Goal: Task Accomplishment & Management: Use online tool/utility

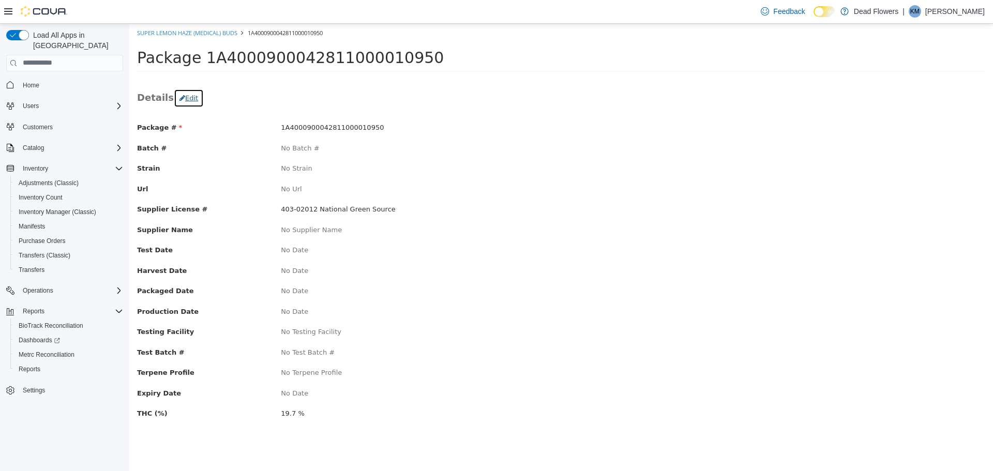
click at [183, 101] on button "Edit" at bounding box center [189, 97] width 30 height 19
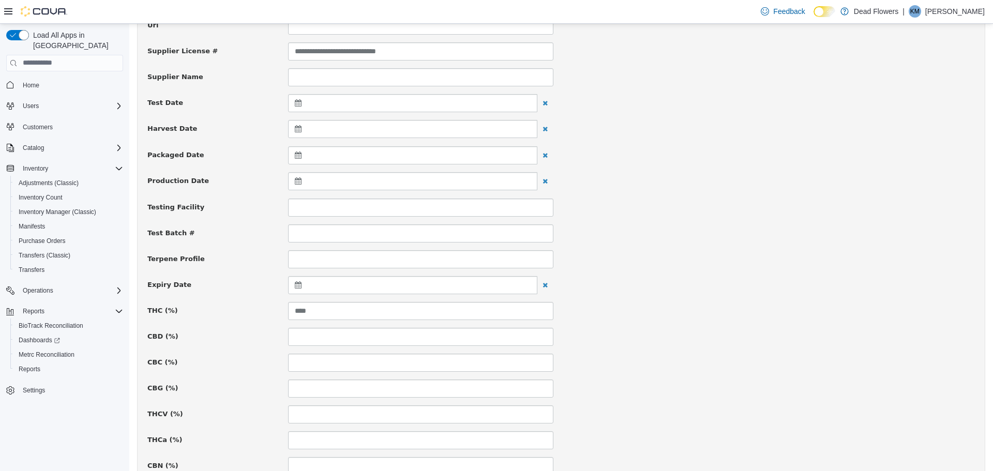
scroll to position [155, 0]
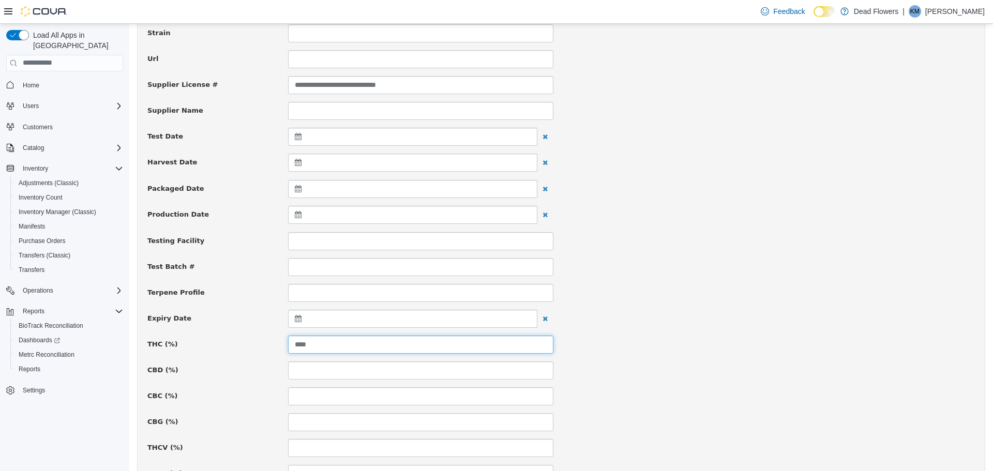
drag, startPoint x: 326, startPoint y: 345, endPoint x: 255, endPoint y: 343, distance: 70.4
click at [256, 343] on div "THC (%) ****" at bounding box center [561, 344] width 843 height 18
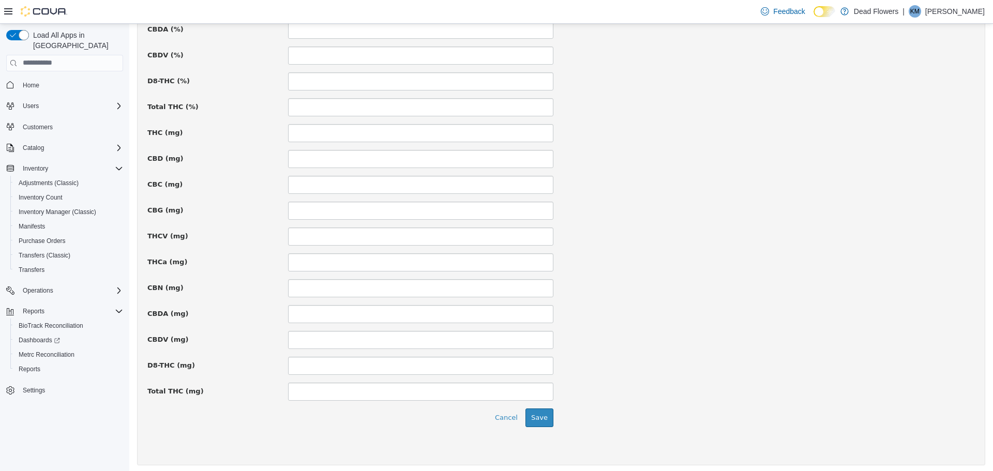
scroll to position [656, 0]
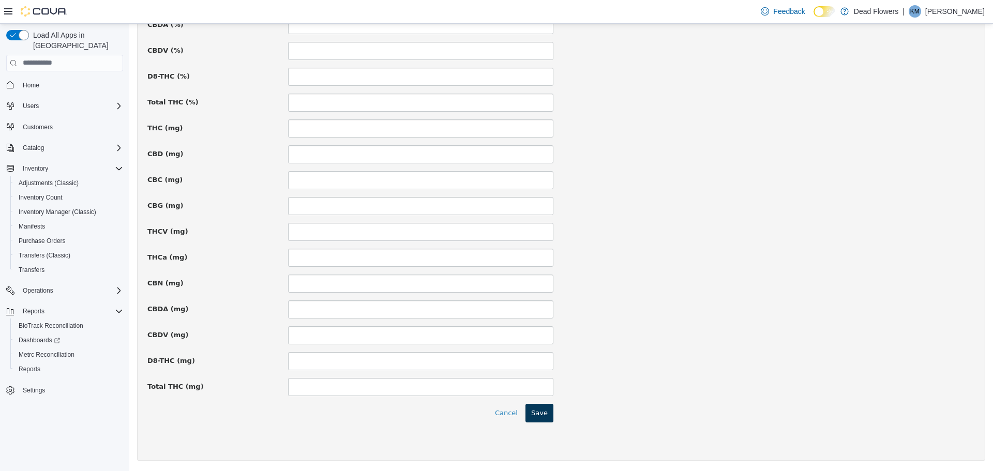
type input "*****"
click at [548, 417] on button "Save" at bounding box center [539, 412] width 28 height 19
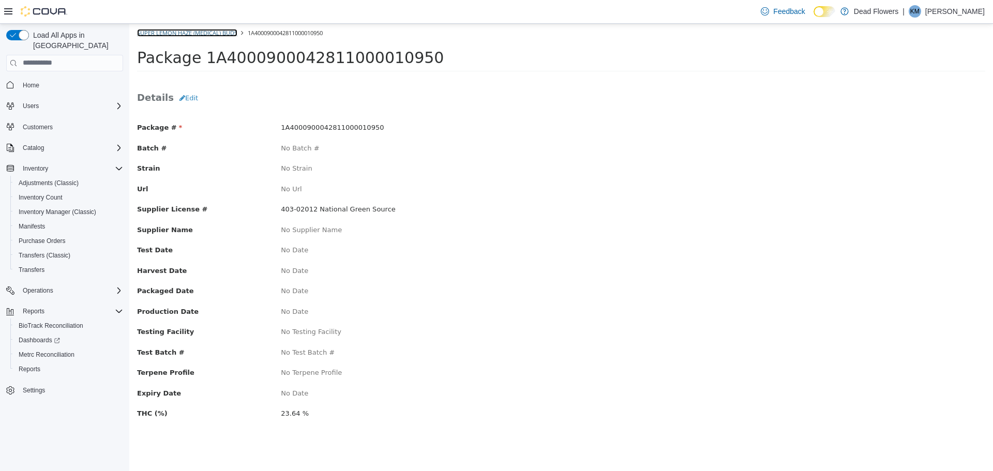
click at [184, 31] on link "Super Lemon Haze (Medical) Buds" at bounding box center [187, 32] width 100 height 8
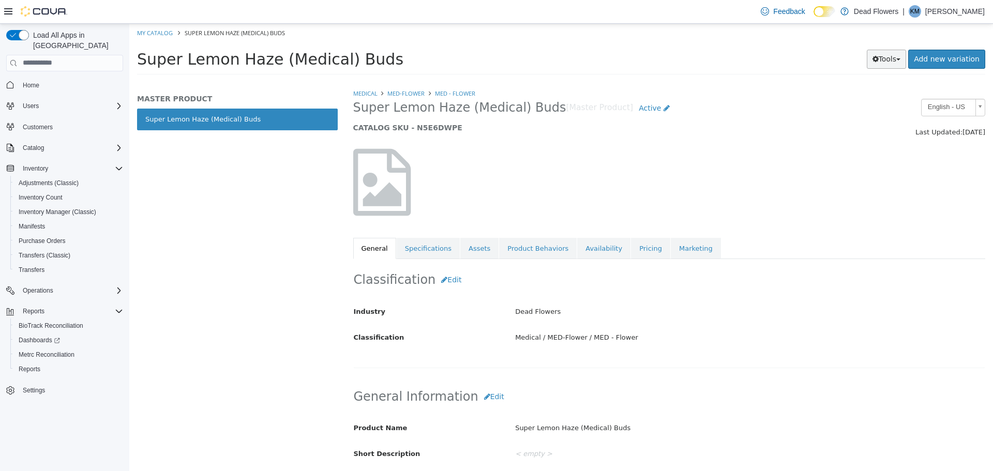
click at [897, 64] on button "Tools" at bounding box center [887, 58] width 40 height 19
click at [880, 94] on link "Print Labels" at bounding box center [865, 93] width 82 height 14
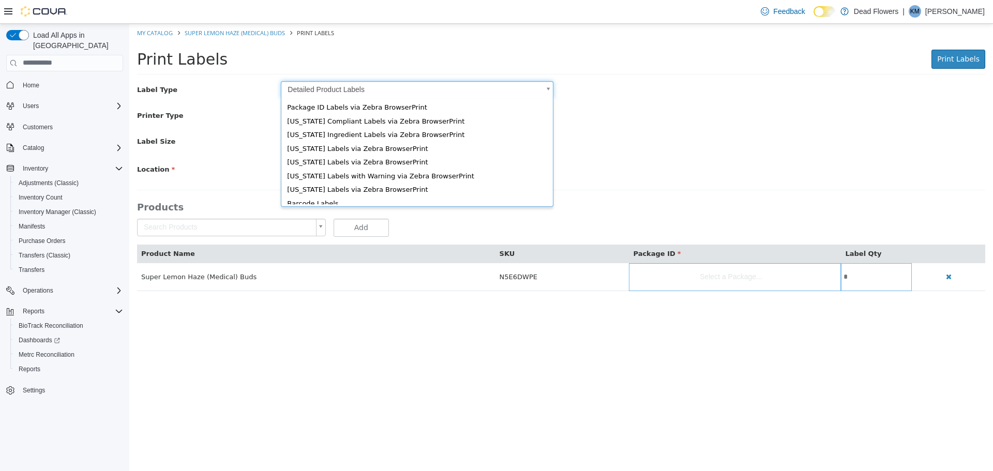
drag, startPoint x: 410, startPoint y: 86, endPoint x: 404, endPoint y: 93, distance: 8.4
click at [410, 87] on body "Saving Bulk Changes... × My Catalog Super Lemon Haze (Medical) Buds Print Label…" at bounding box center [561, 162] width 864 height 278
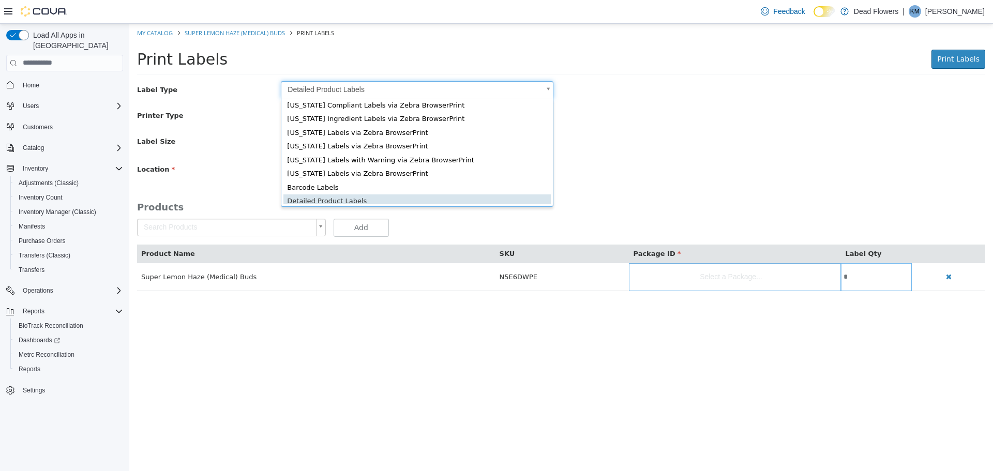
scroll to position [14, 0]
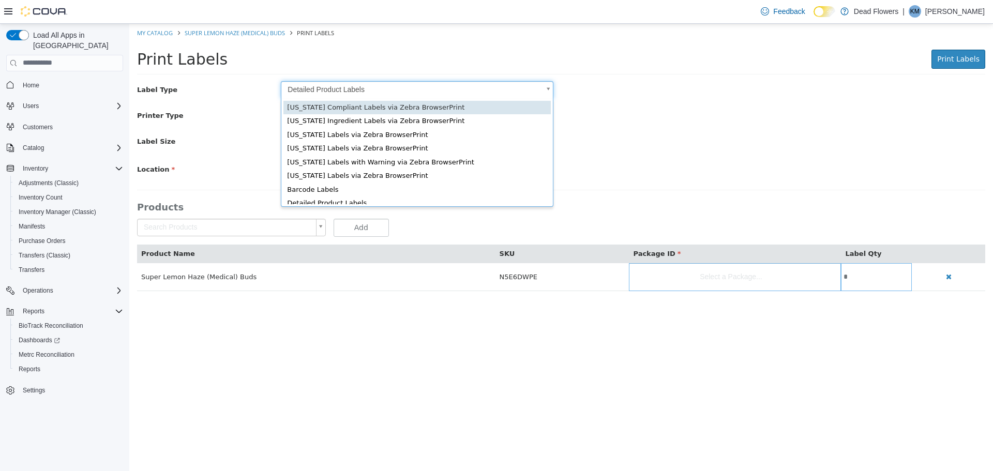
type input "*"
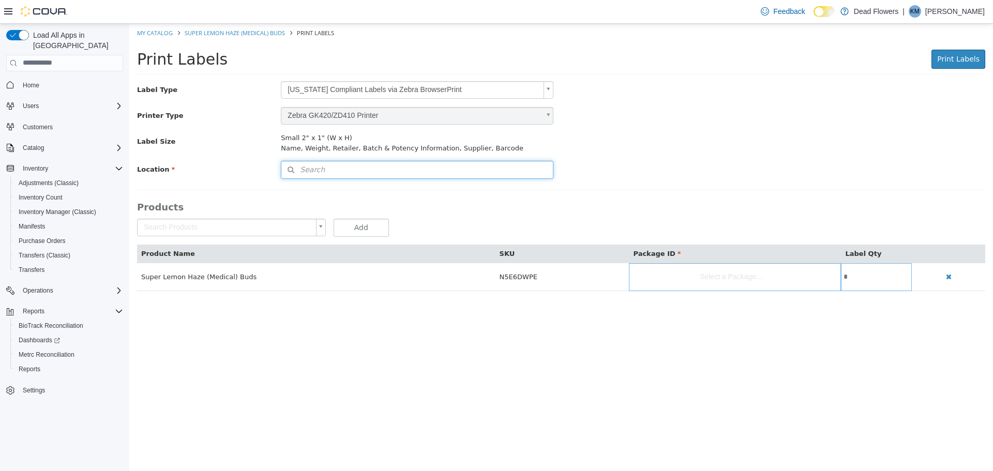
click at [392, 172] on button "Search" at bounding box center [417, 169] width 273 height 18
click at [514, 183] on span "or browse" at bounding box center [526, 188] width 54 height 18
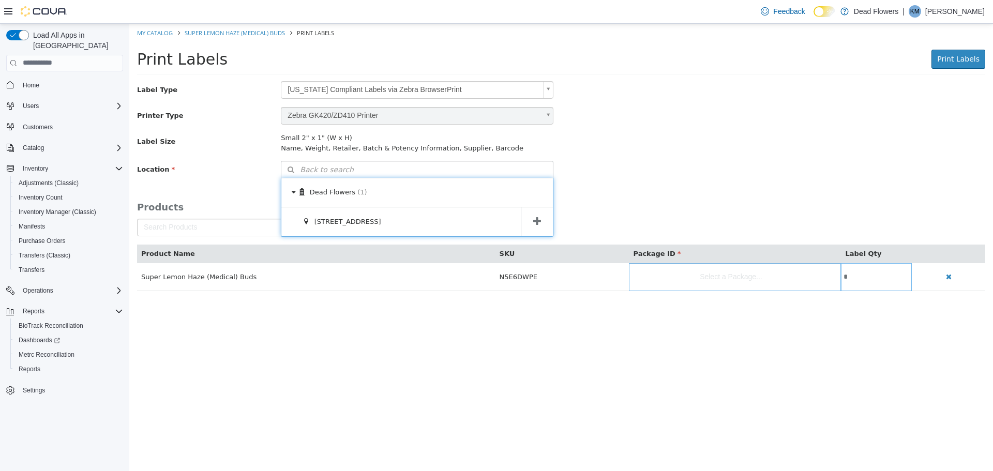
click at [536, 219] on icon at bounding box center [537, 221] width 8 height 10
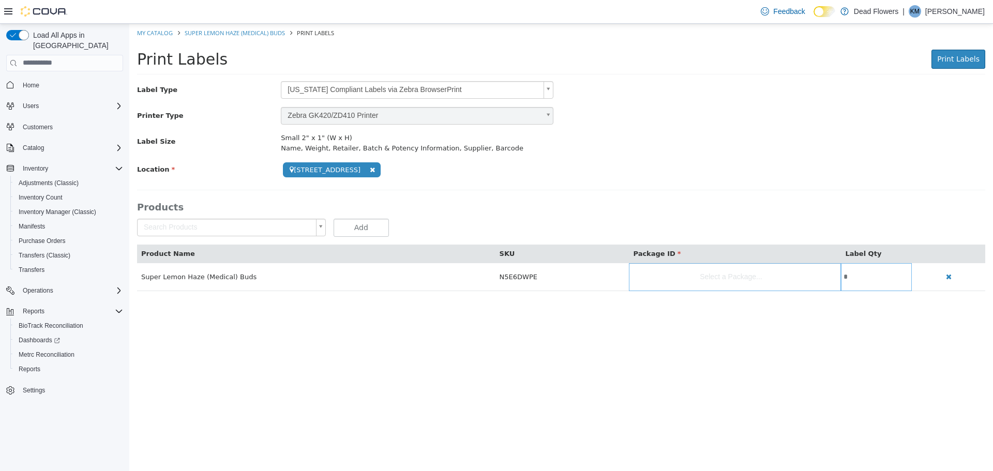
drag, startPoint x: 727, startPoint y: 267, endPoint x: 746, endPoint y: 271, distance: 19.5
click at [727, 268] on body "**********" at bounding box center [561, 162] width 864 height 278
type input "**********"
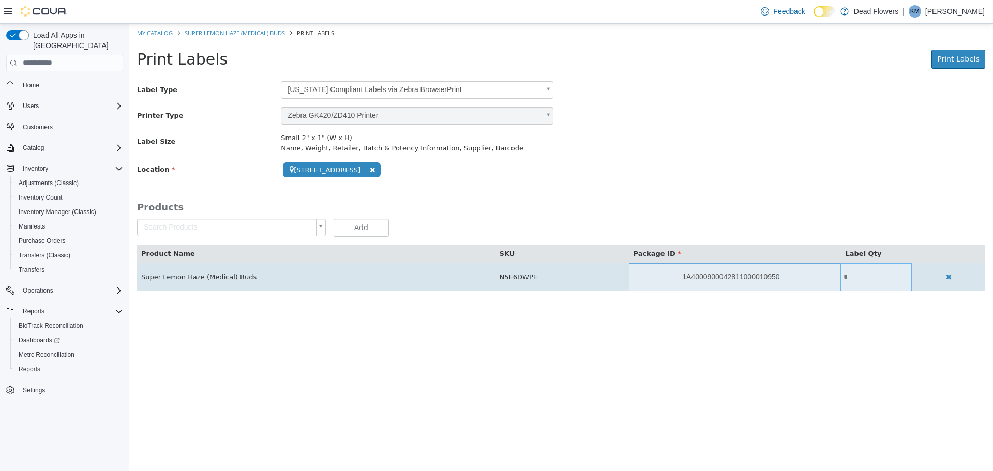
click at [846, 273] on input "*" at bounding box center [876, 277] width 71 height 8
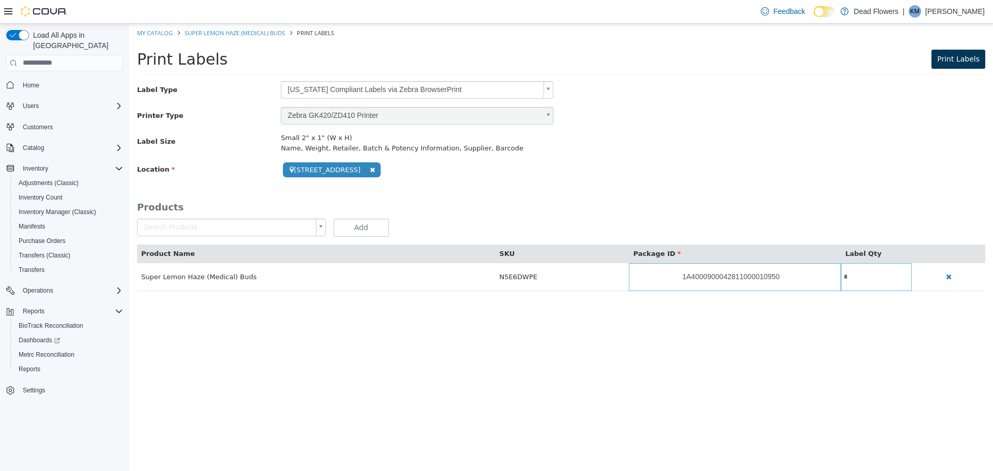
type input "*"
click at [956, 61] on span "Print Labels" at bounding box center [958, 58] width 42 height 8
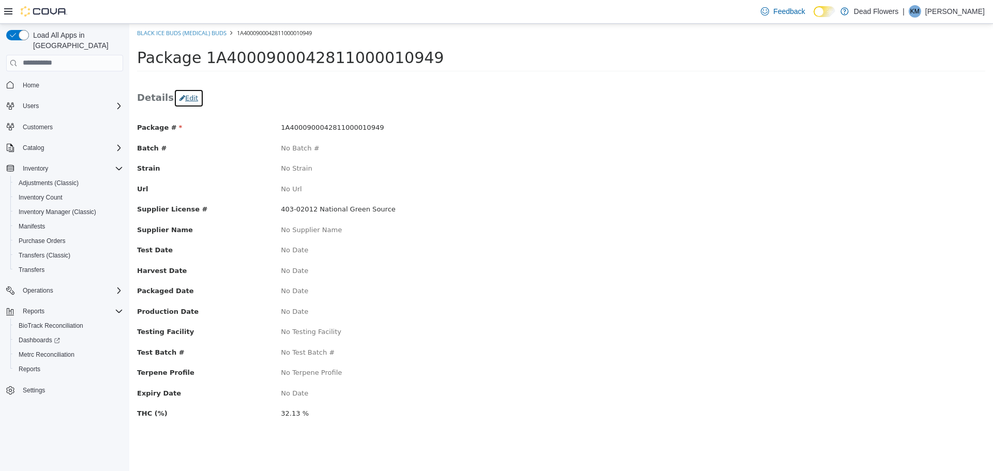
click at [185, 94] on button "Edit" at bounding box center [189, 97] width 30 height 19
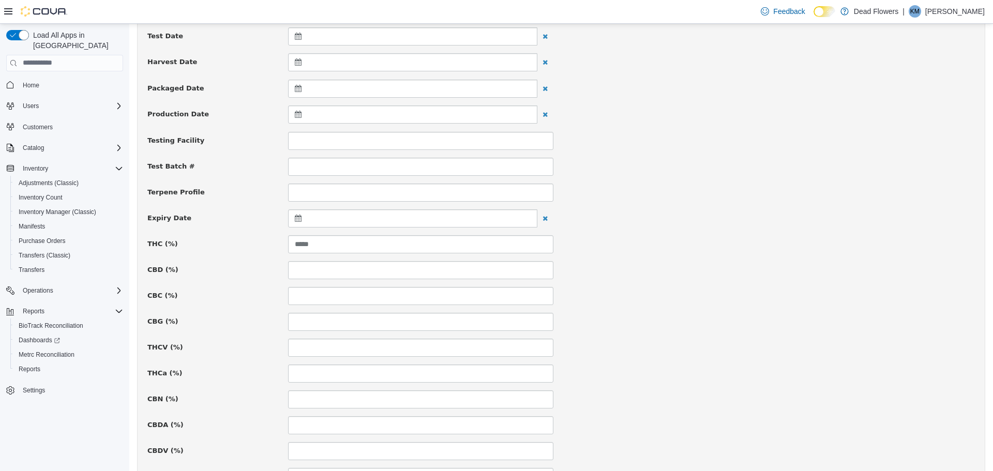
scroll to position [256, 0]
drag, startPoint x: 309, startPoint y: 250, endPoint x: 204, endPoint y: 255, distance: 105.1
click at [204, 255] on div "**********" at bounding box center [560, 352] width 827 height 973
type input "*****"
drag, startPoint x: 985, startPoint y: 189, endPoint x: 986, endPoint y: 262, distance: 72.9
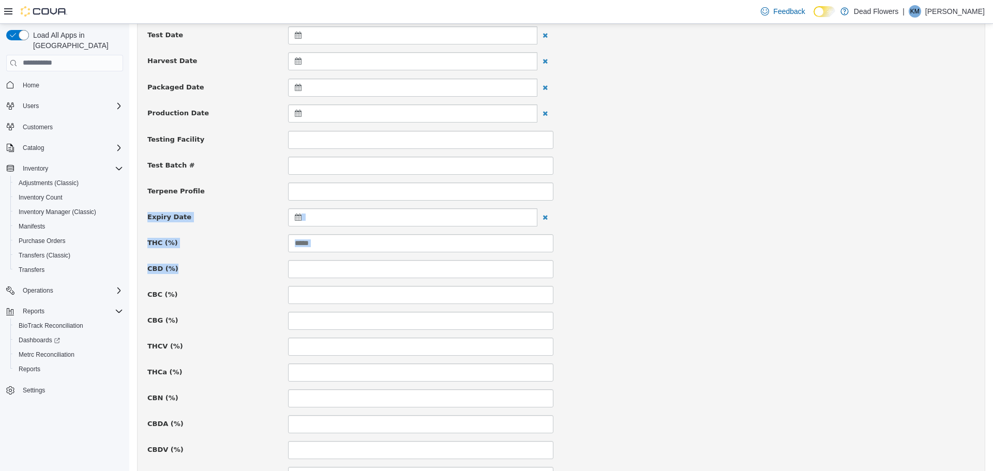
click at [986, 263] on html "**********" at bounding box center [561, 318] width 864 height 1103
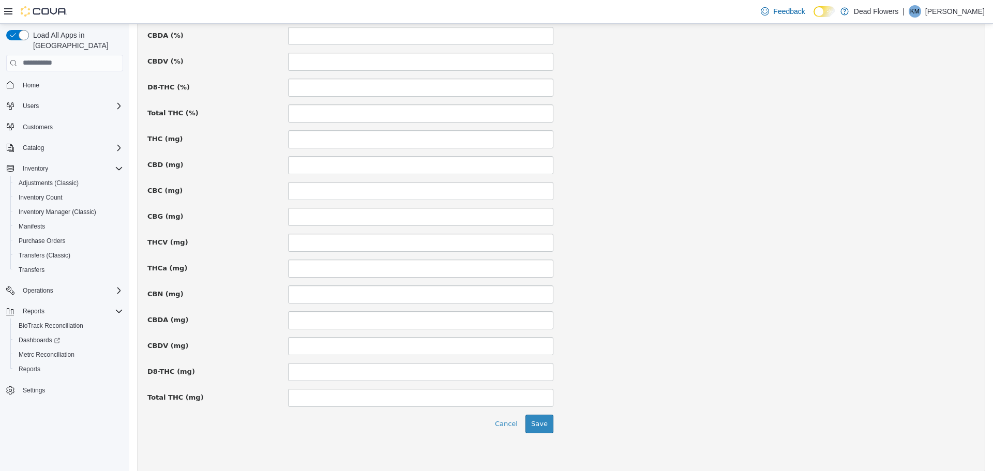
scroll to position [656, 0]
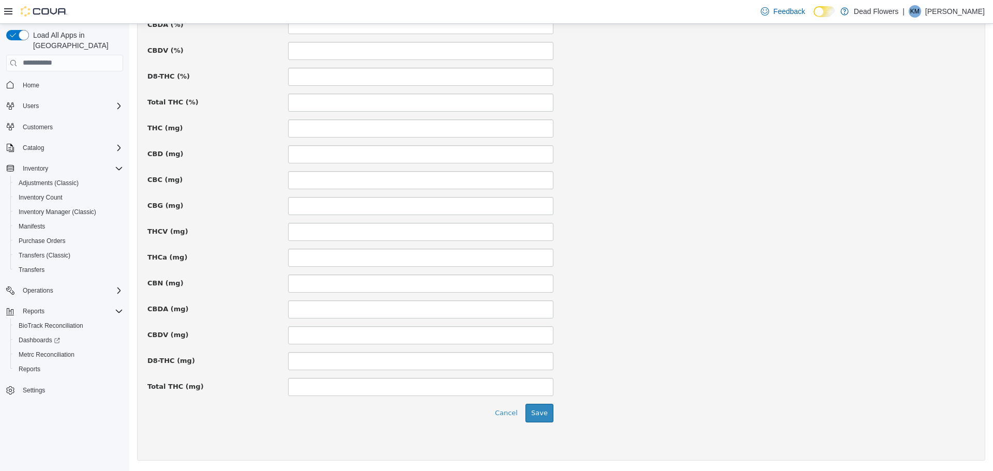
click at [826, 390] on div "Total THC (mg)" at bounding box center [561, 387] width 843 height 18
click at [539, 418] on button "Save" at bounding box center [539, 412] width 28 height 19
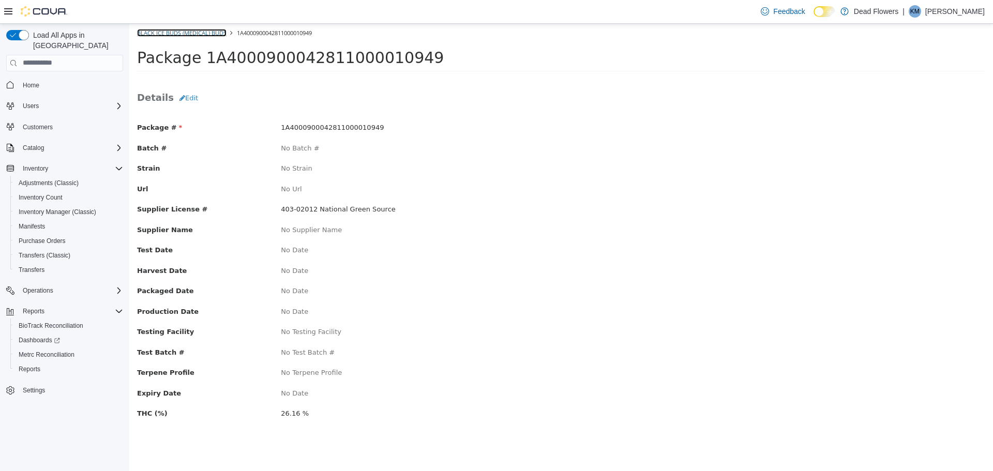
click at [202, 32] on link "Black Ice Buds (Medical) Buds" at bounding box center [181, 32] width 89 height 8
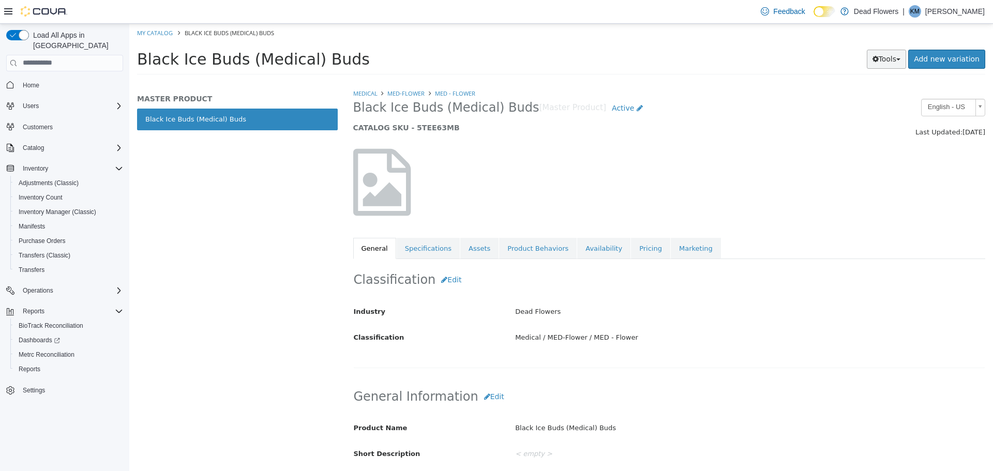
click at [903, 52] on button "Tools" at bounding box center [887, 58] width 40 height 19
click at [879, 93] on link "Print Labels" at bounding box center [865, 93] width 82 height 14
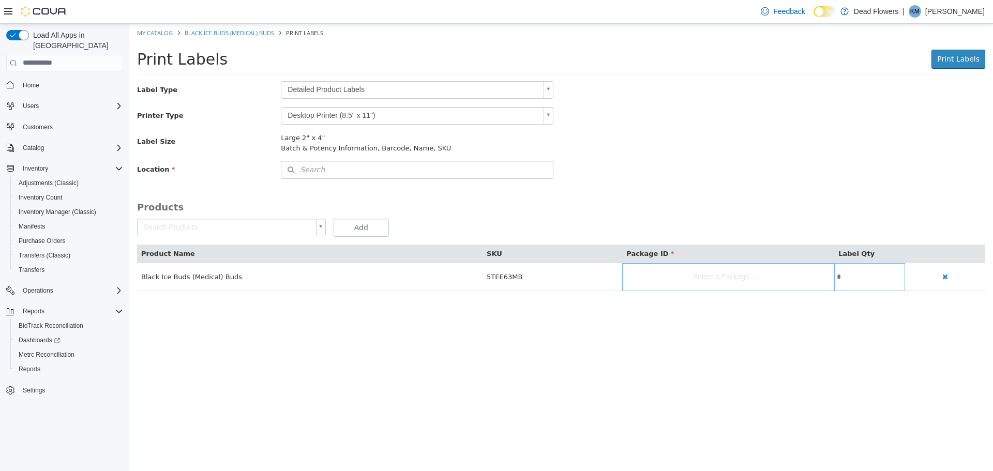
click at [372, 90] on body "Saving Bulk Changes... × My Catalog Black Ice Buds (Medical) Buds Print Labels …" at bounding box center [561, 162] width 864 height 278
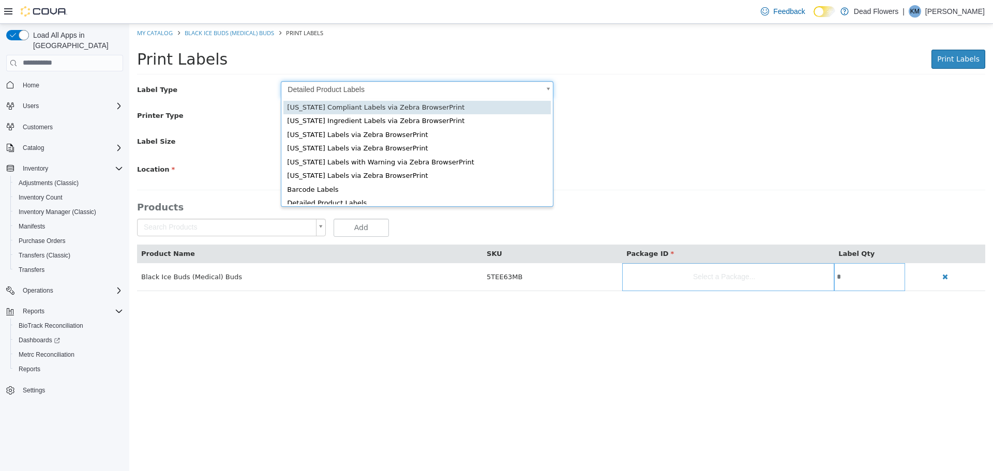
scroll to position [0, 3]
type input "*"
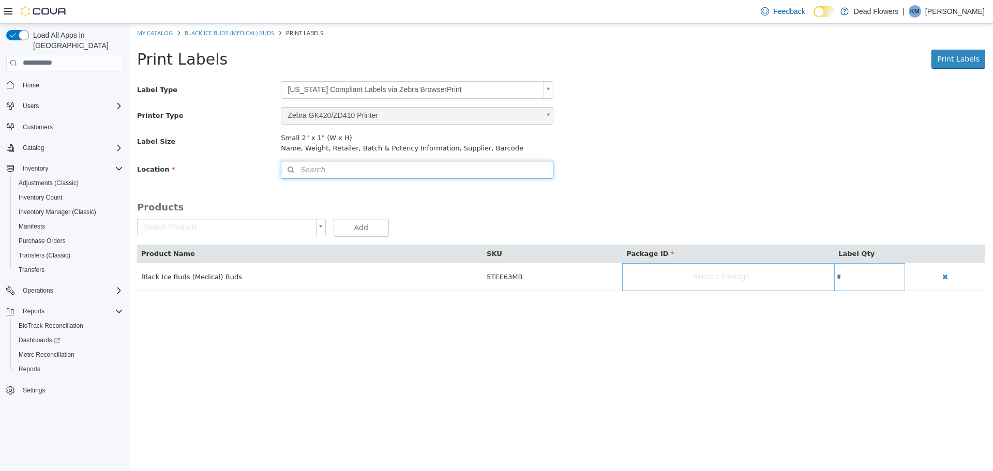
click at [396, 166] on button "Search" at bounding box center [417, 169] width 273 height 18
click at [531, 191] on span "or browse" at bounding box center [526, 188] width 54 height 18
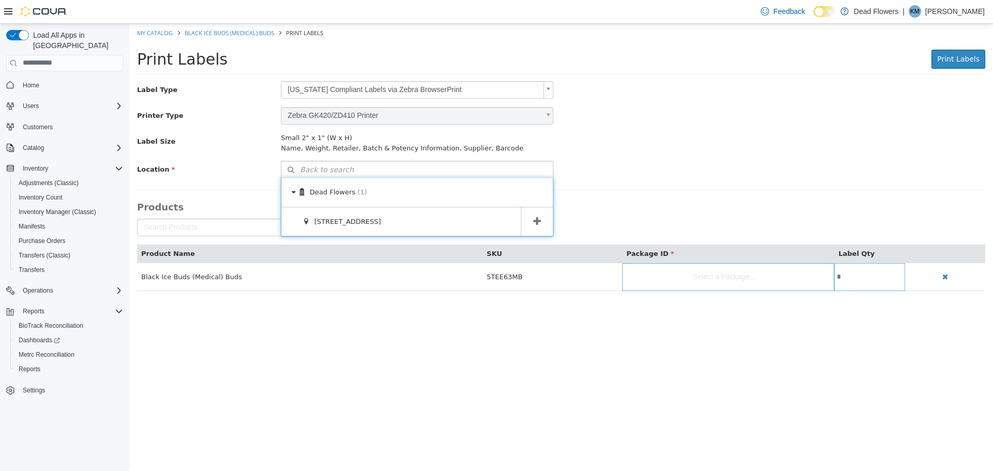
drag, startPoint x: 536, startPoint y: 217, endPoint x: 567, endPoint y: 228, distance: 32.6
click at [538, 219] on icon at bounding box center [537, 221] width 8 height 10
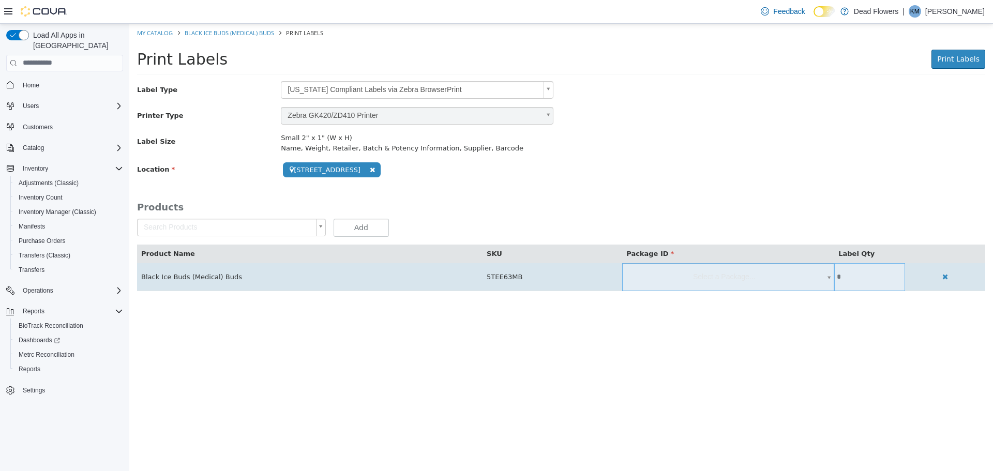
click at [699, 274] on body "**********" at bounding box center [561, 162] width 864 height 278
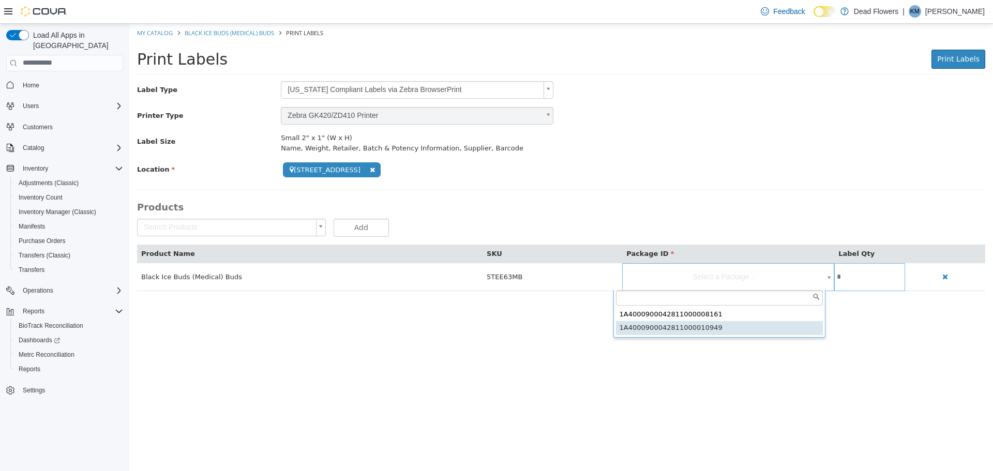
type input "**********"
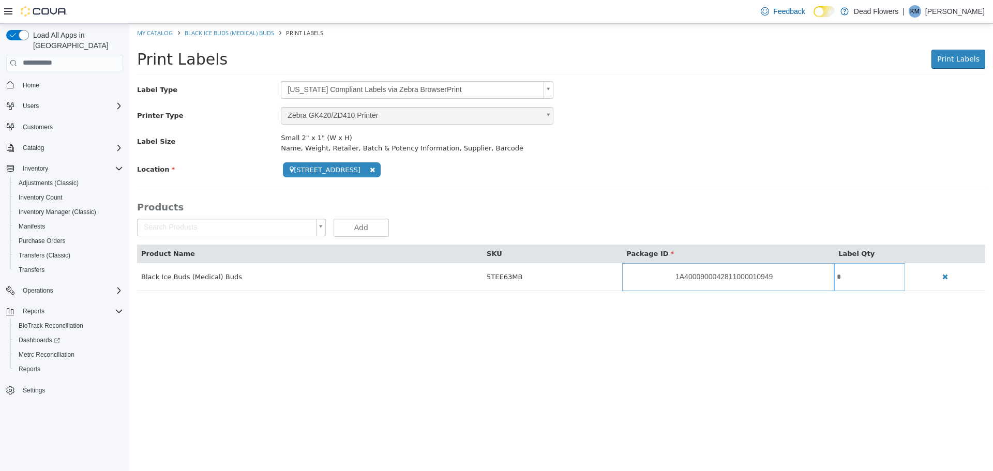
scroll to position [0, 0]
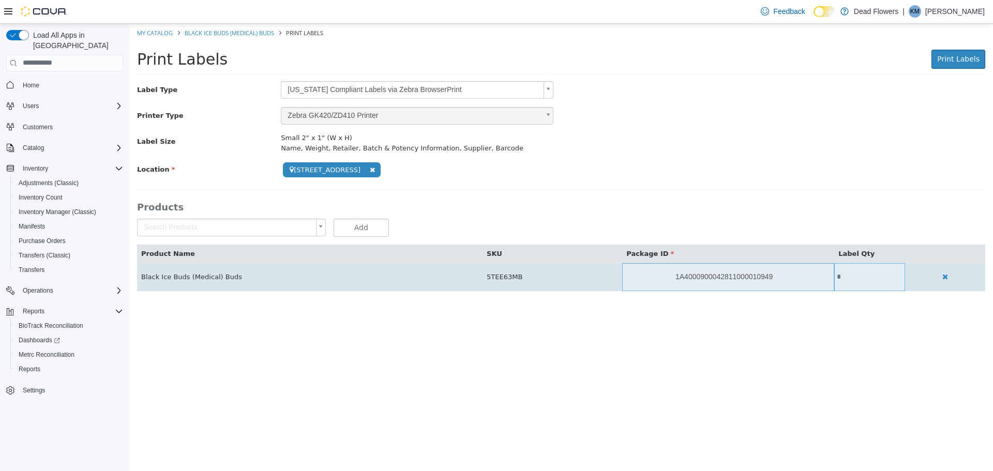
click at [837, 274] on input "*" at bounding box center [869, 277] width 71 height 8
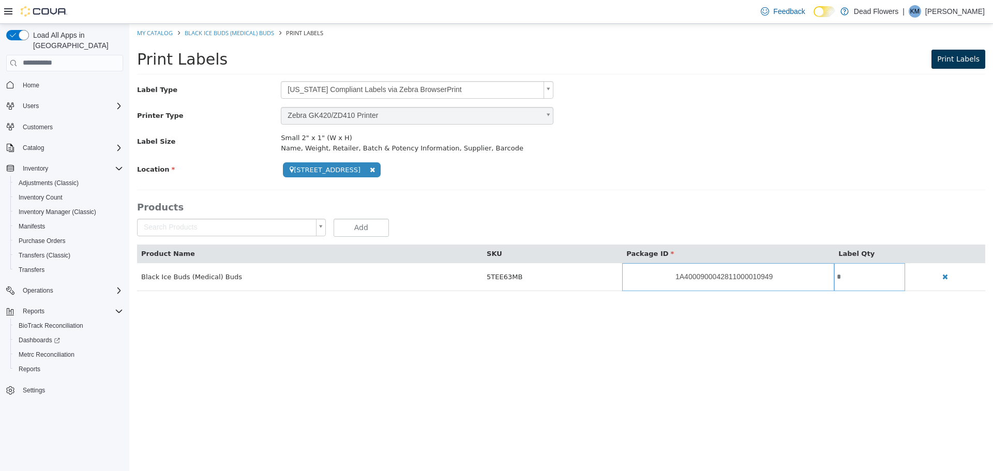
type input "*"
click at [946, 61] on span "Print Labels" at bounding box center [958, 58] width 42 height 8
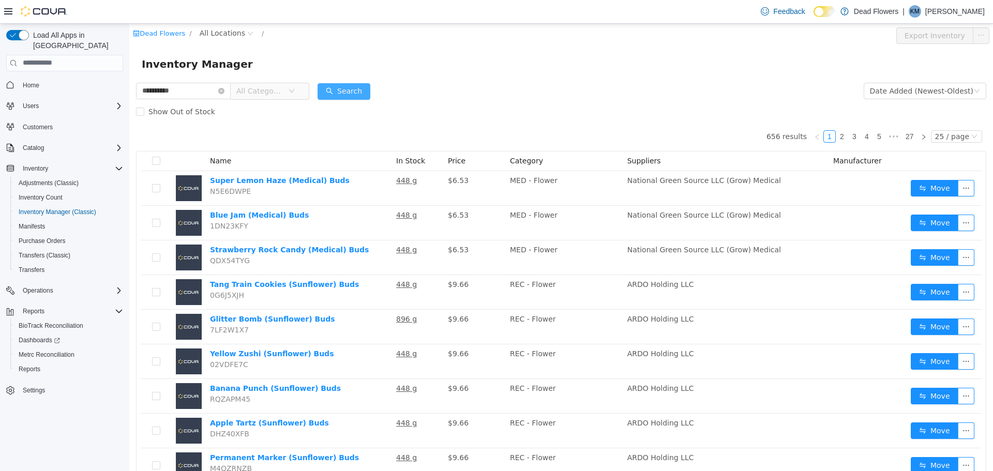
type input "**********"
click at [351, 87] on button "Search" at bounding box center [344, 91] width 53 height 17
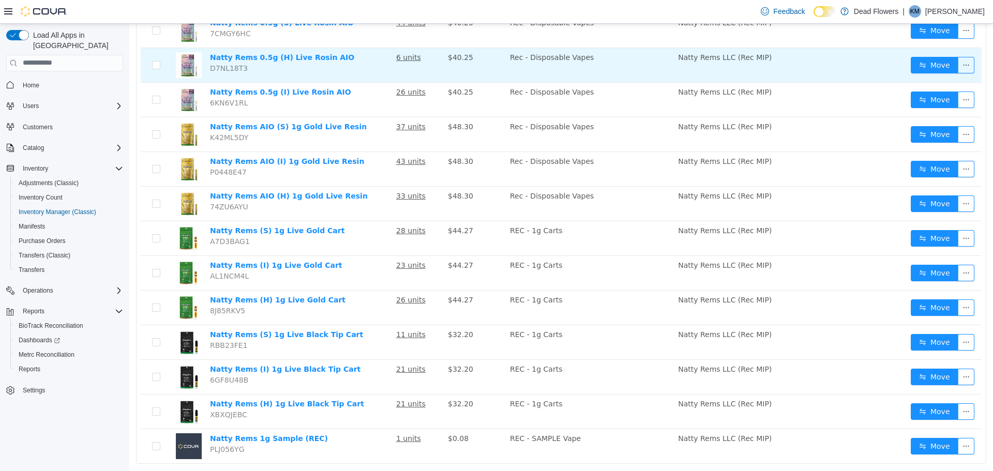
scroll to position [215, 0]
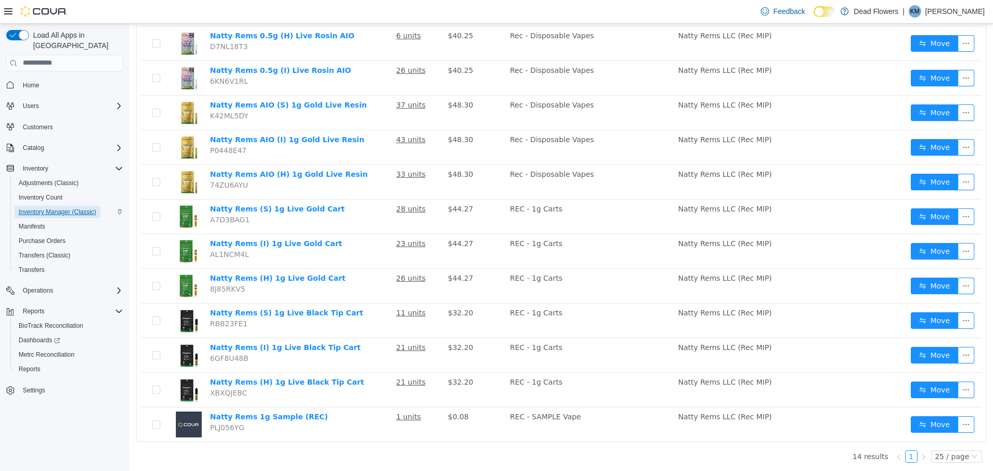
click at [75, 208] on span "Inventory Manager (Classic)" at bounding box center [58, 212] width 78 height 8
